Goal: Download file/media

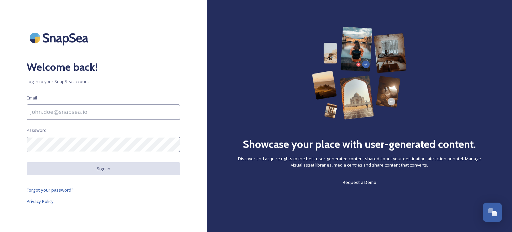
click at [89, 111] on input at bounding box center [103, 111] width 153 height 15
type input "[PERSON_NAME][EMAIL_ADDRESS][PERSON_NAME][DOMAIN_NAME]"
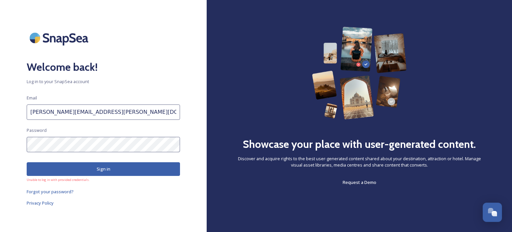
click at [108, 169] on button "Sign in" at bounding box center [103, 169] width 153 height 14
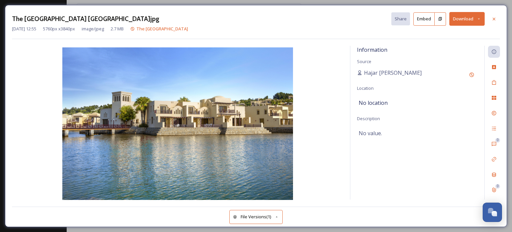
click at [462, 20] on button "Download" at bounding box center [466, 19] width 35 height 14
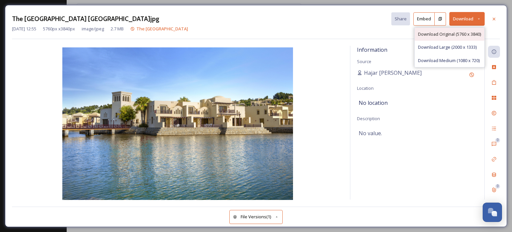
click at [438, 34] on span "Download Original (5760 x 3840)" at bounding box center [449, 34] width 63 height 6
